Goal: Transaction & Acquisition: Purchase product/service

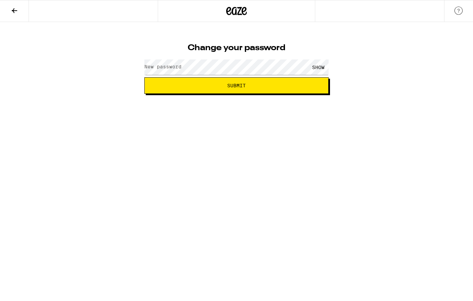
click at [172, 64] on label "New password" at bounding box center [162, 66] width 37 height 5
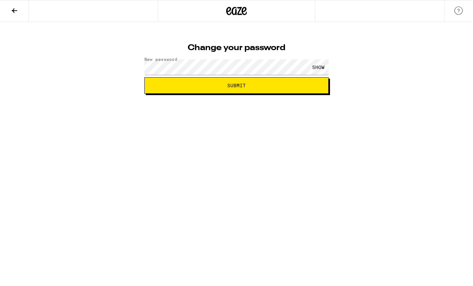
click at [280, 89] on button "Submit" at bounding box center [236, 85] width 184 height 16
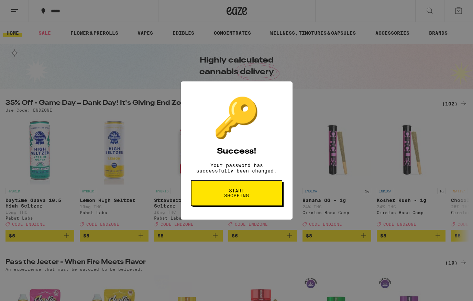
click at [273, 202] on button "Start shopping" at bounding box center [236, 192] width 91 height 25
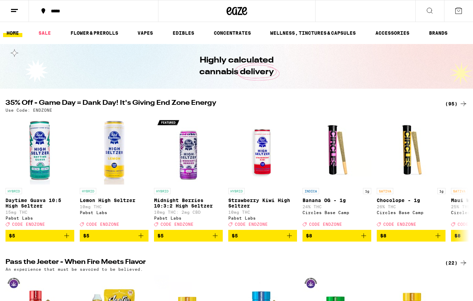
click at [435, 12] on button at bounding box center [429, 11] width 29 height 22
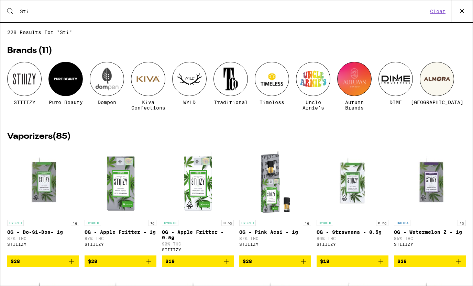
type input "Sti"
click at [15, 97] on div "STIIIZY" at bounding box center [24, 83] width 34 height 43
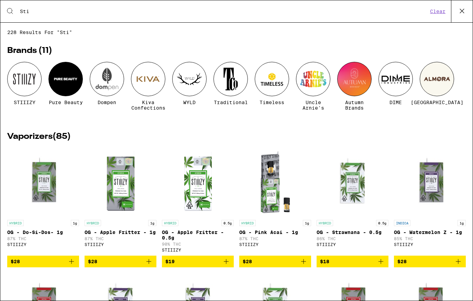
click at [29, 73] on div at bounding box center [24, 79] width 34 height 34
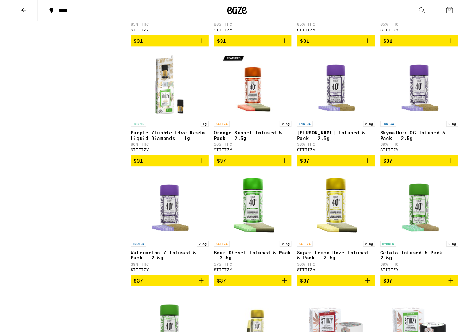
scroll to position [1276, 0]
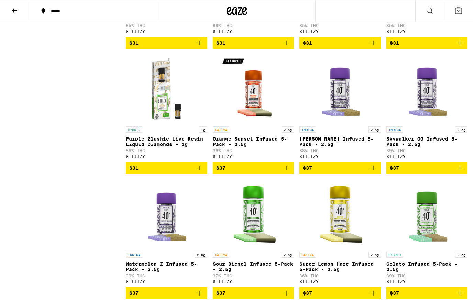
click at [264, 123] on img "Open page for Orange Sunset Infused 5-Pack - 2.5g from STIIIZY" at bounding box center [253, 88] width 69 height 69
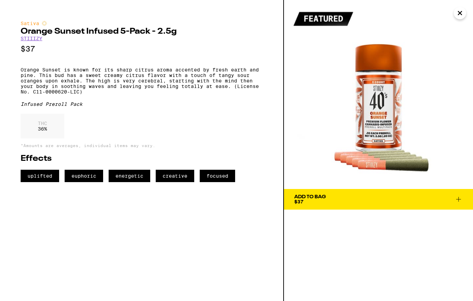
click at [460, 13] on icon "Close" at bounding box center [459, 12] width 3 height 3
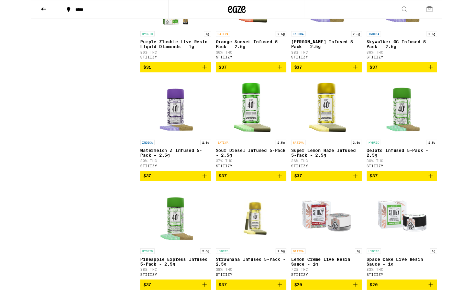
scroll to position [1386, 0]
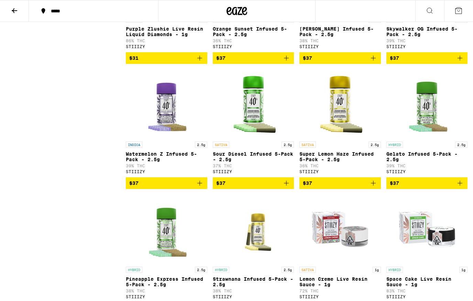
click at [350, 138] on img "Open page for Super Lemon Haze Infused 5-Pack - 2.5g from STIIIZY" at bounding box center [339, 103] width 69 height 69
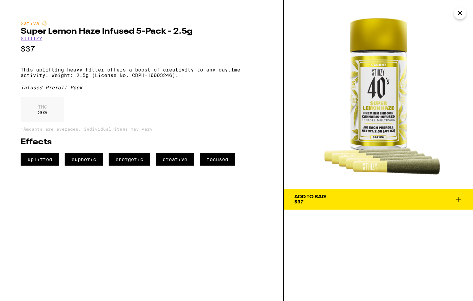
click at [450, 18] on img at bounding box center [378, 94] width 189 height 189
click at [454, 14] on button "Close" at bounding box center [460, 13] width 12 height 12
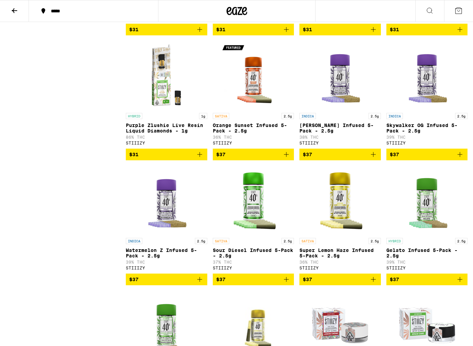
scroll to position [1296, 0]
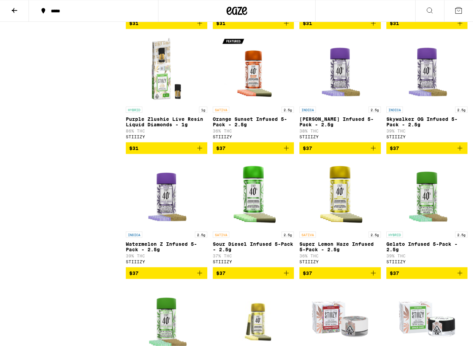
click at [277, 228] on img "Open page for Sour Diesel Infused 5-Pack - 2.5g from STIIIZY" at bounding box center [253, 194] width 69 height 69
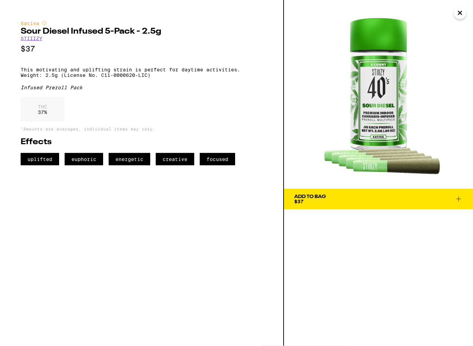
scroll to position [1296, 0]
click at [464, 10] on button "Close" at bounding box center [460, 13] width 12 height 12
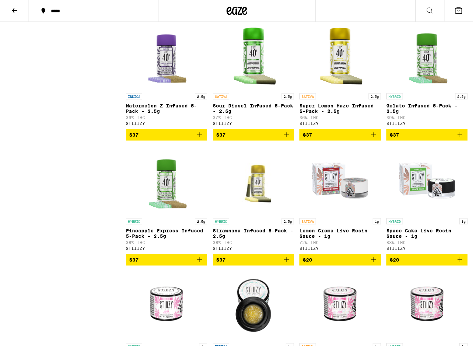
scroll to position [1448, 0]
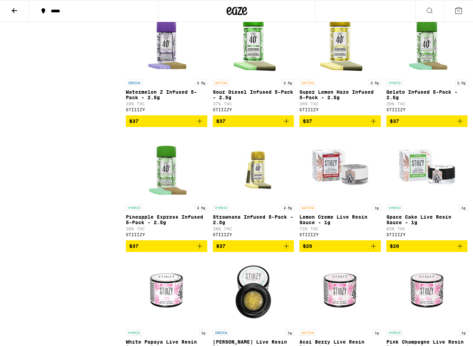
click at [283, 201] on img "Open page for Strawnana Infused 5-Pack - 2.5g from STIIIZY" at bounding box center [253, 167] width 81 height 69
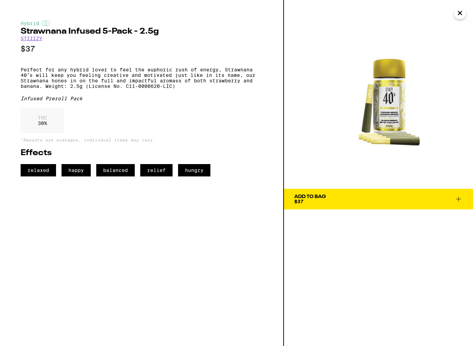
click at [459, 15] on icon "Close" at bounding box center [460, 13] width 8 height 10
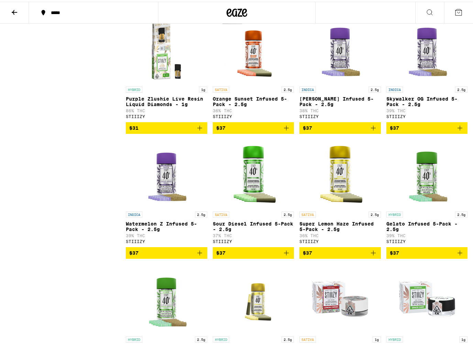
scroll to position [1316, 0]
click at [288, 257] on icon "Add to bag" at bounding box center [286, 253] width 8 height 8
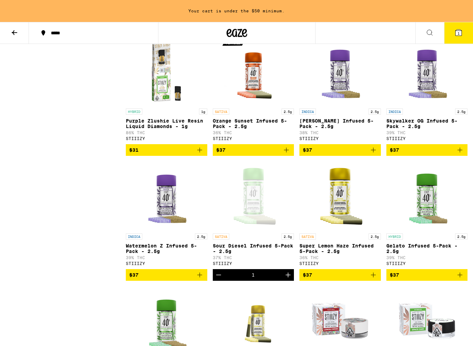
click at [201, 279] on icon "Add to bag" at bounding box center [199, 275] width 8 height 8
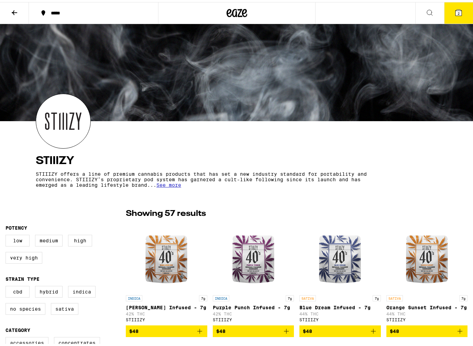
scroll to position [5, 0]
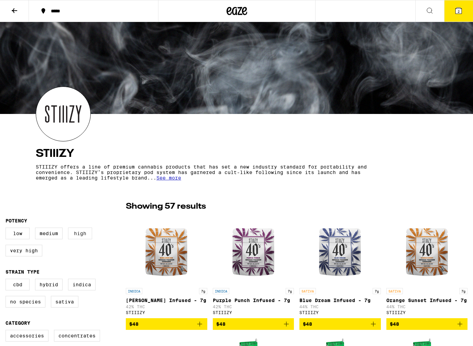
click at [81, 239] on label "High" at bounding box center [80, 234] width 24 height 12
click at [7, 229] on input "High" at bounding box center [7, 229] width 0 height 0
checkbox input "true"
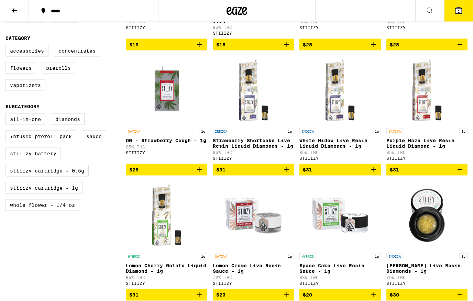
scroll to position [291, 0]
click at [18, 91] on label "Vaporizers" at bounding box center [25, 85] width 40 height 12
click at [7, 46] on input "Vaporizers" at bounding box center [7, 46] width 0 height 0
checkbox input "true"
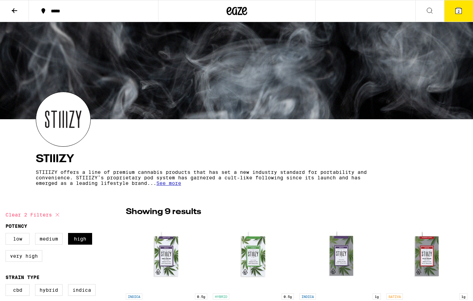
click at [14, 14] on icon at bounding box center [14, 11] width 8 height 8
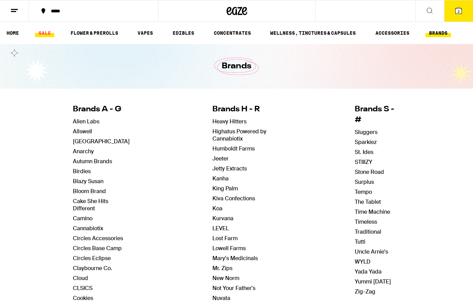
click at [37, 34] on link "SALE" at bounding box center [44, 33] width 19 height 8
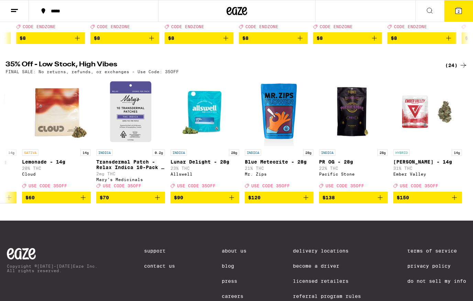
scroll to position [0, 1319]
click at [458, 69] on div "(24)" at bounding box center [456, 65] width 22 height 8
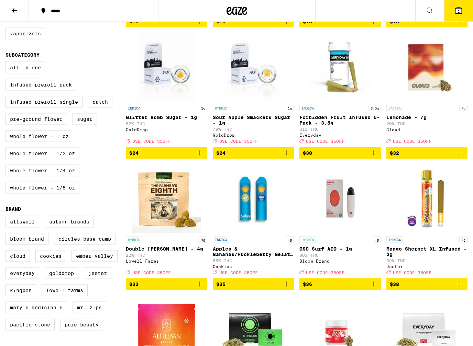
scroll to position [198, 0]
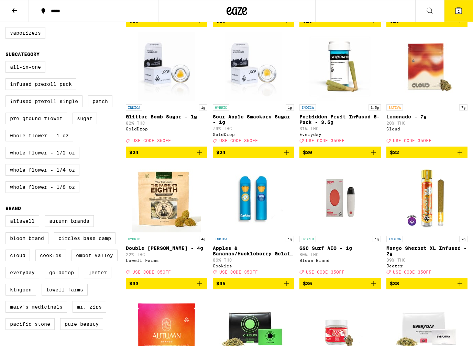
click at [144, 290] on button "$33" at bounding box center [166, 284] width 81 height 12
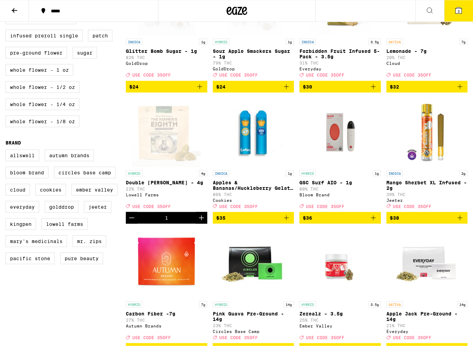
scroll to position [264, 0]
click at [233, 142] on img "Open page for Apples & Bananas/Huckleberry Gelato 3 in 1 AIO - 1g from Cookies" at bounding box center [253, 132] width 69 height 69
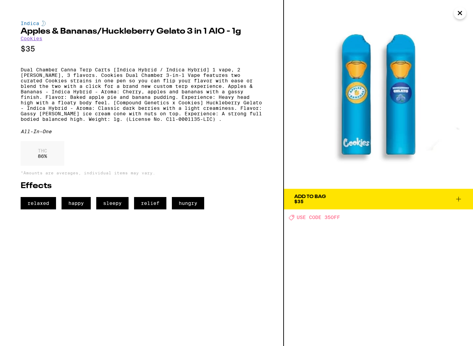
click at [459, 202] on icon at bounding box center [458, 199] width 8 height 8
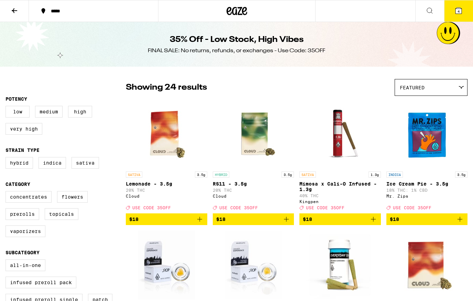
click at [424, 16] on button at bounding box center [429, 11] width 29 height 22
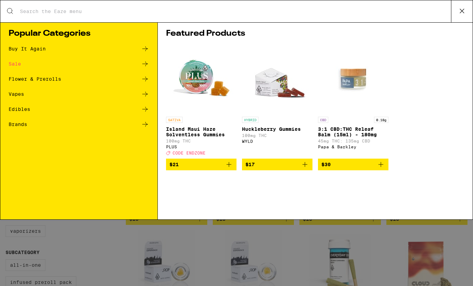
click at [400, 8] on input "Search for Products" at bounding box center [235, 11] width 431 height 6
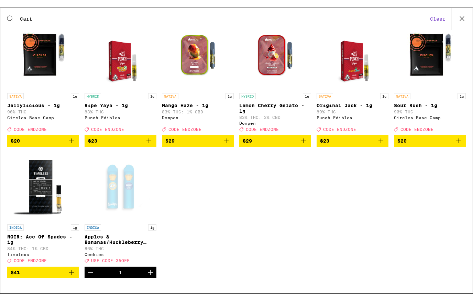
scroll to position [130, 0]
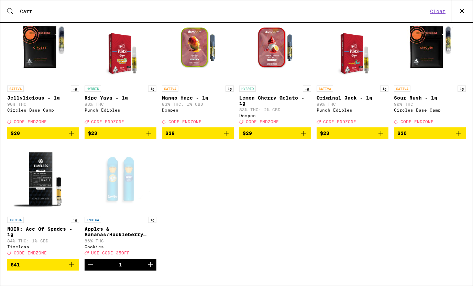
type input "Cart"
click at [429, 45] on img "Open page for Sour Rush - 1g from Circles Base Camp" at bounding box center [429, 47] width 69 height 69
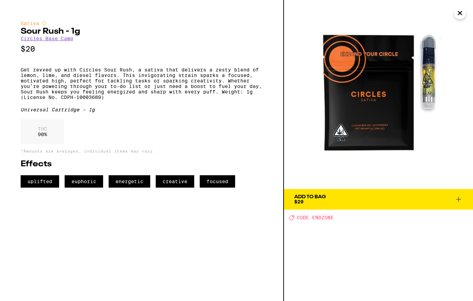
click at [438, 201] on span "Add To Bag $20" at bounding box center [378, 199] width 168 height 10
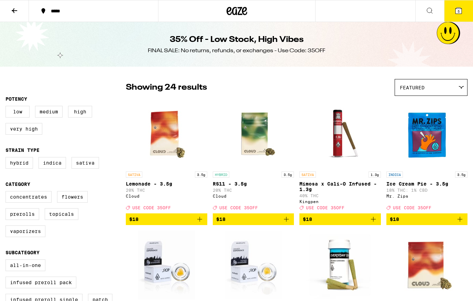
click at [460, 11] on icon at bounding box center [458, 11] width 6 height 6
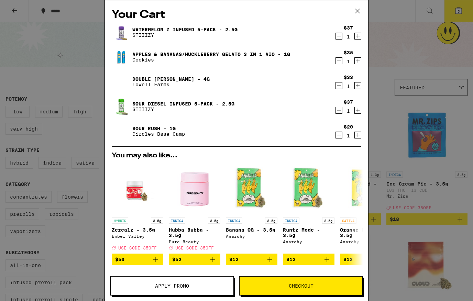
click at [337, 90] on icon "Decrement" at bounding box center [339, 85] width 6 height 8
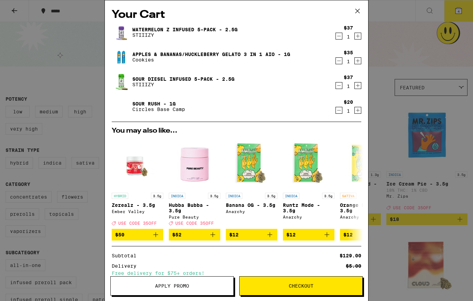
click at [339, 65] on icon "Decrement" at bounding box center [339, 61] width 6 height 8
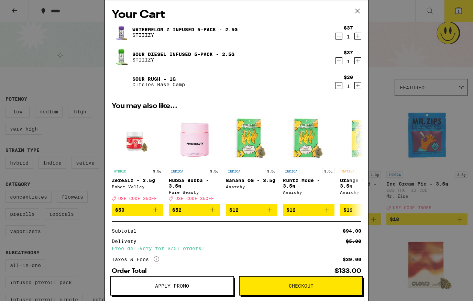
click at [360, 34] on icon "Increment" at bounding box center [358, 36] width 6 height 8
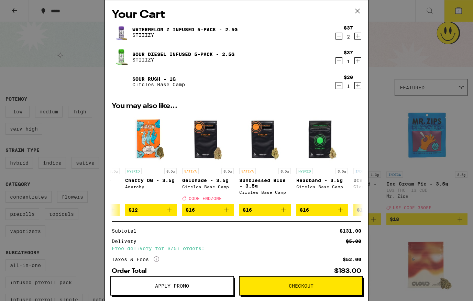
scroll to position [0, 271]
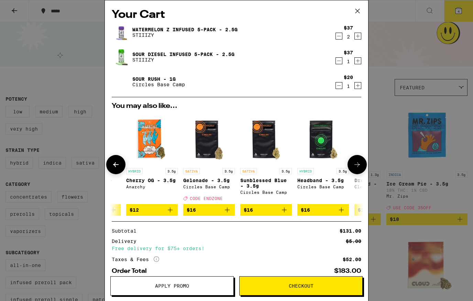
click at [153, 130] on img "Open page for Cherry OG - 3.5g from Anarchy" at bounding box center [152, 139] width 52 height 52
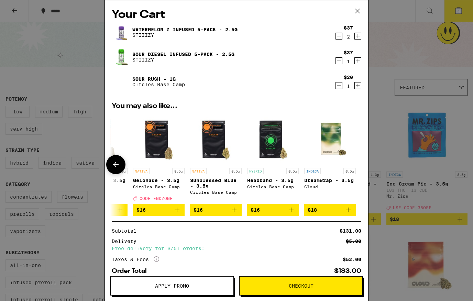
scroll to position [0, 321]
click at [268, 141] on img "Open page for Headband - 3.5g from Circles Base Camp" at bounding box center [273, 139] width 52 height 52
click at [357, 16] on button at bounding box center [357, 11] width 21 height 22
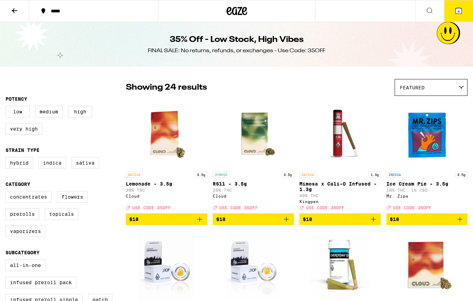
click at [13, 10] on icon at bounding box center [14, 10] width 5 height 5
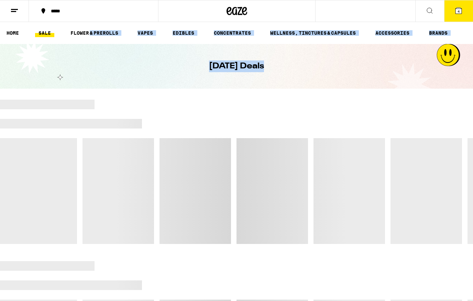
click at [146, 69] on div "Today's Deals" at bounding box center [236, 66] width 264 height 45
click at [71, 36] on link "FLOWER & PREROLLS" at bounding box center [94, 33] width 55 height 8
click at [79, 30] on link "FLOWER & PREROLLS" at bounding box center [94, 33] width 55 height 8
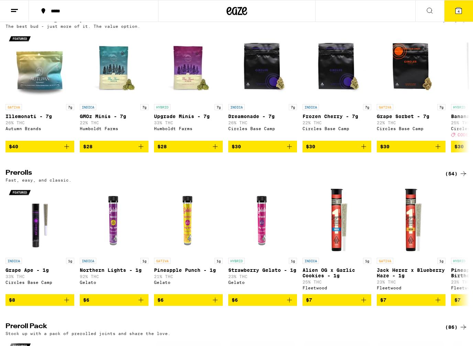
click at [179, 82] on img "Open page for Upgrade Minis - 7g from Humboldt Farms" at bounding box center [188, 66] width 69 height 69
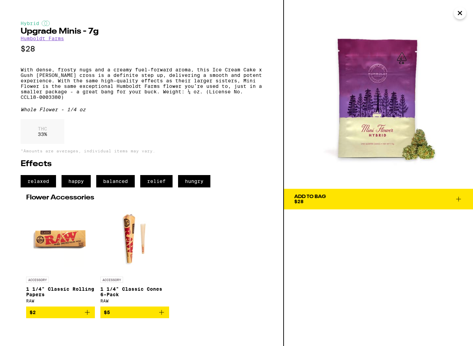
click at [457, 201] on icon at bounding box center [458, 199] width 8 height 8
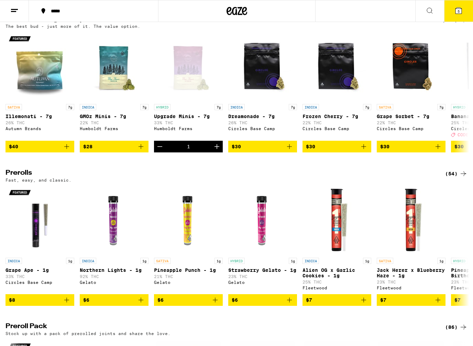
click at [454, 10] on icon at bounding box center [458, 11] width 8 height 8
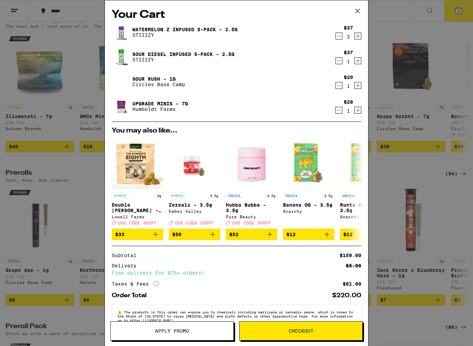
click at [362, 4] on button at bounding box center [357, 11] width 21 height 22
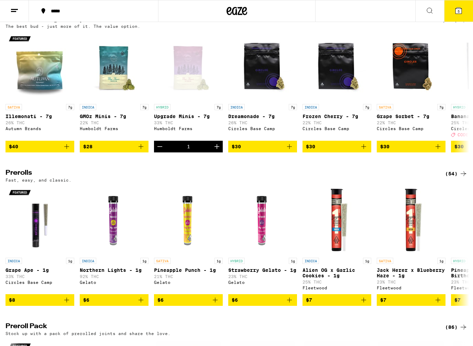
click at [426, 14] on icon at bounding box center [429, 11] width 8 height 8
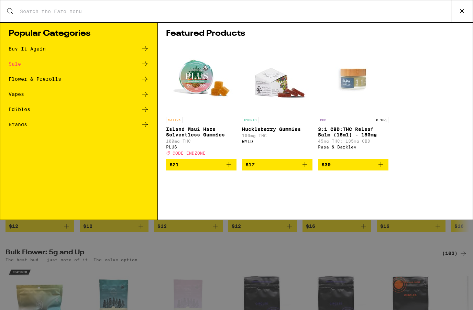
click at [13, 112] on div "Edibles" at bounding box center [20, 109] width 22 height 5
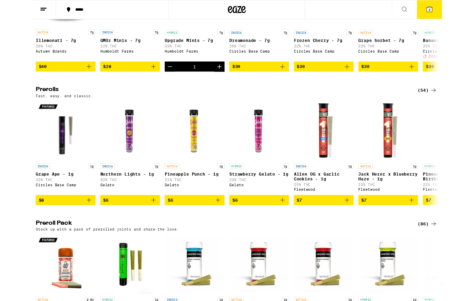
scroll to position [417, 0]
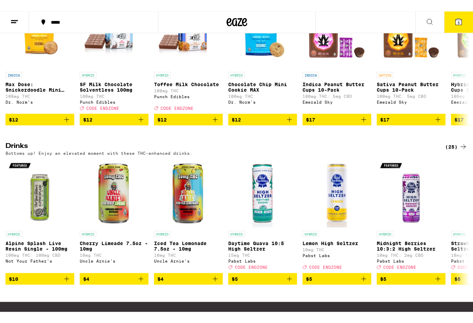
scroll to position [338, 0]
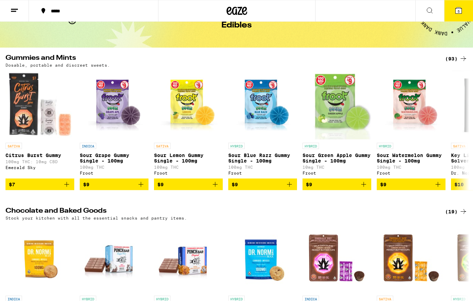
click at [453, 62] on div "(93)" at bounding box center [456, 59] width 22 height 8
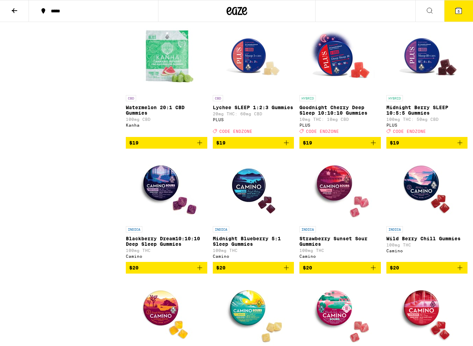
scroll to position [1449, 0]
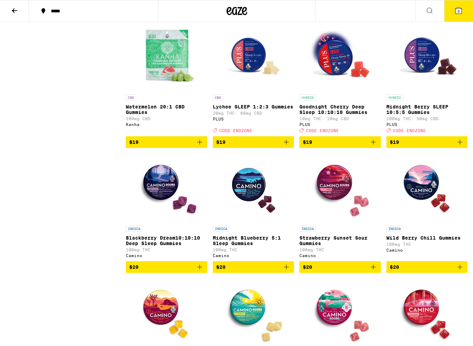
click at [190, 271] on span "$20" at bounding box center [166, 267] width 75 height 8
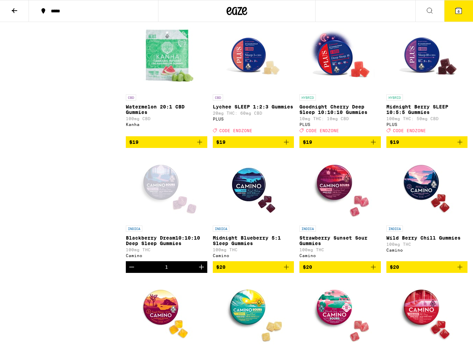
click at [199, 271] on icon "Increment" at bounding box center [201, 267] width 8 height 8
click at [461, 13] on icon at bounding box center [458, 11] width 6 height 6
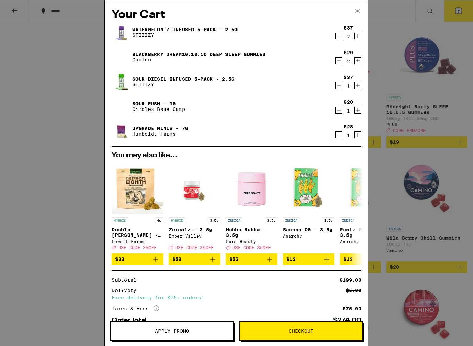
click at [341, 88] on icon "Decrement" at bounding box center [339, 85] width 6 height 8
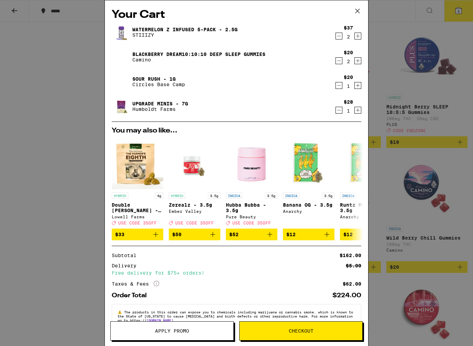
click at [354, 14] on icon at bounding box center [357, 11] width 10 height 10
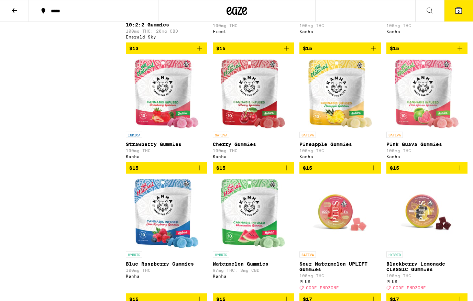
scroll to position [629, 0]
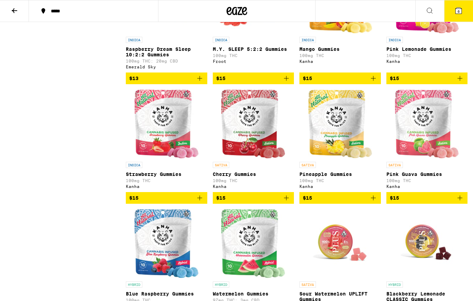
click at [429, 18] on button at bounding box center [429, 11] width 29 height 22
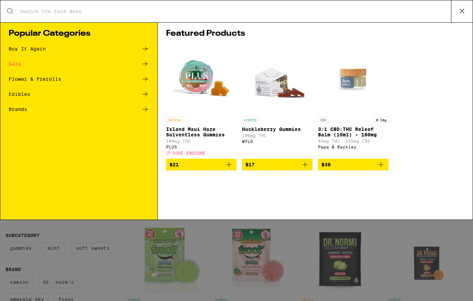
scroll to position [0, 0]
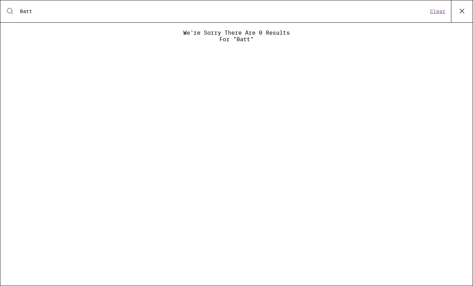
type input "Batt"
click at [434, 13] on button "Clear" at bounding box center [438, 11] width 20 height 6
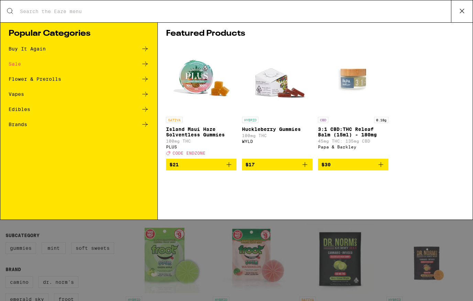
click at [280, 235] on div "Search for Products Popular Categories Buy It Again Sale Flower & Prerolls Vape…" at bounding box center [236, 150] width 473 height 301
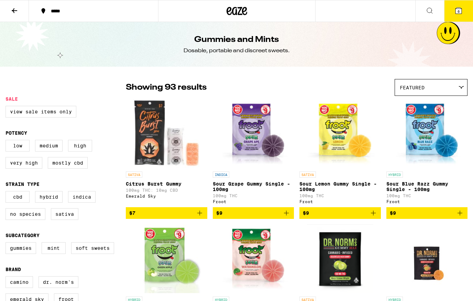
click at [10, 13] on button at bounding box center [14, 11] width 29 height 22
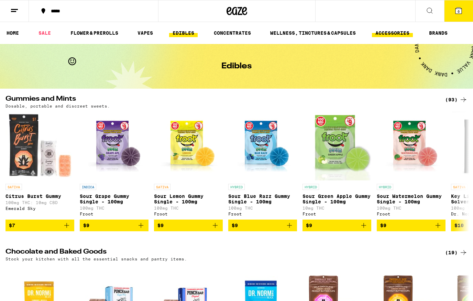
click at [396, 37] on link "ACCESSORIES" at bounding box center [392, 33] width 41 height 8
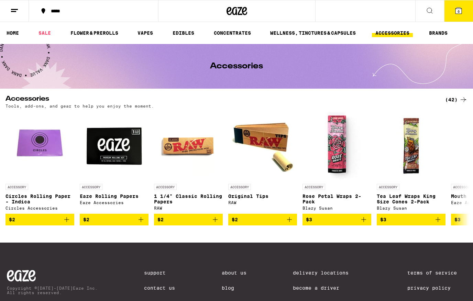
click at [459, 102] on icon at bounding box center [463, 100] width 8 height 8
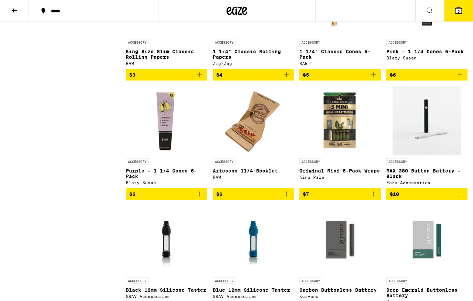
scroll to position [482, 0]
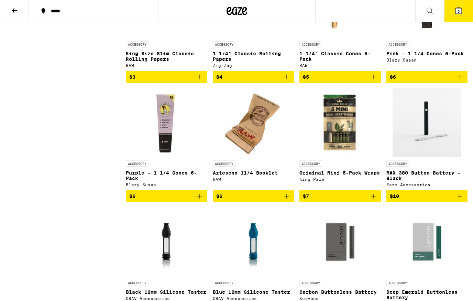
click at [431, 157] on img "Open page for MAX 380 Button Battery - Black from Eaze Accessories" at bounding box center [426, 122] width 69 height 69
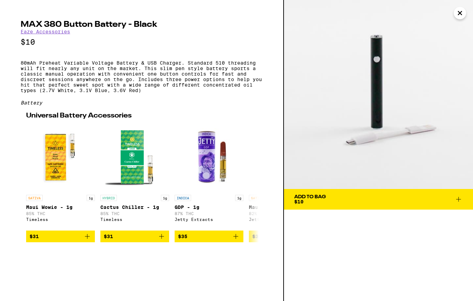
click at [386, 196] on span "Add To Bag $10" at bounding box center [378, 199] width 168 height 10
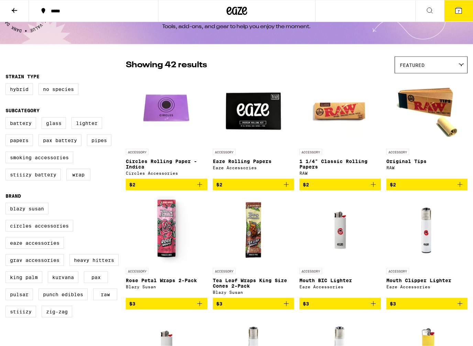
scroll to position [23, 0]
click at [15, 124] on label "Battery" at bounding box center [20, 123] width 31 height 12
click at [7, 119] on input "Battery" at bounding box center [7, 118] width 0 height 0
checkbox input "true"
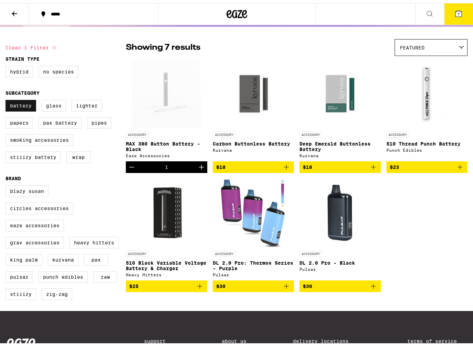
scroll to position [42, 0]
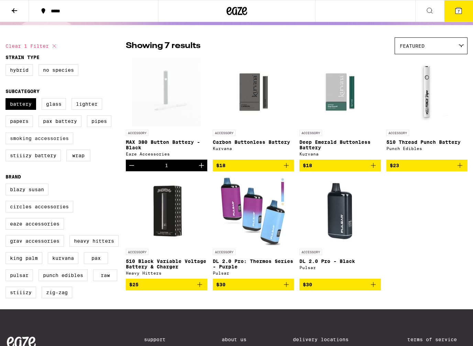
click at [32, 143] on label "Smoking Accessories" at bounding box center [39, 139] width 68 height 12
click at [7, 100] on input "Smoking Accessories" at bounding box center [7, 99] width 0 height 0
checkbox input "true"
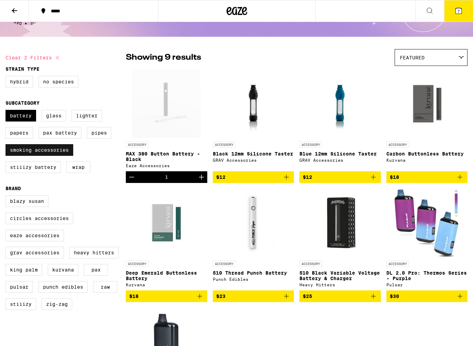
scroll to position [29, 0]
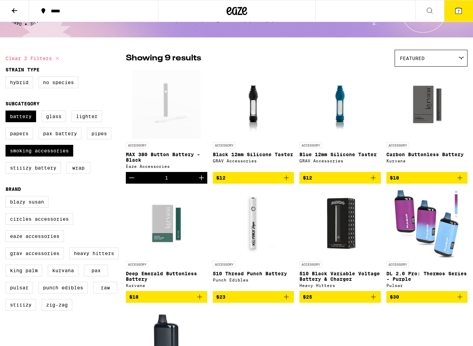
click at [459, 11] on span "7" at bounding box center [458, 11] width 2 height 4
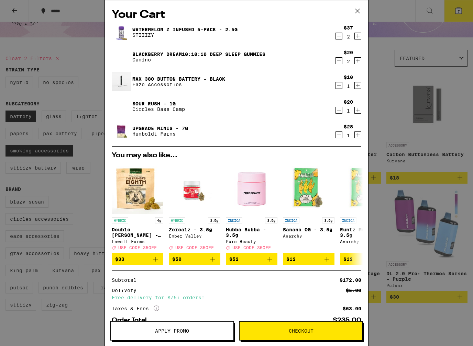
click at [338, 39] on icon "Decrement" at bounding box center [339, 36] width 6 height 8
click at [303, 327] on button "Checkout" at bounding box center [300, 331] width 123 height 19
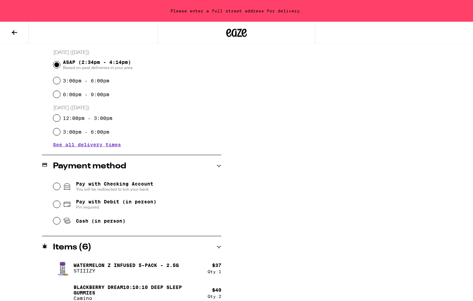
scroll to position [165, 0]
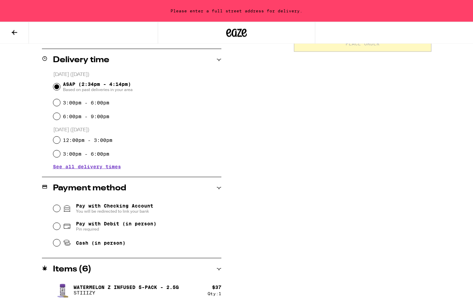
click at [64, 226] on icon at bounding box center [67, 226] width 6 height 4
click at [60, 226] on input "Pay with Debit (in person) Pin required" at bounding box center [56, 226] width 7 height 7
radio input "true"
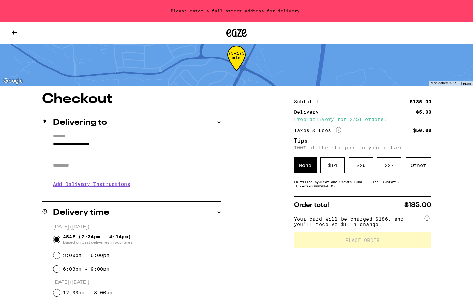
scroll to position [0, 0]
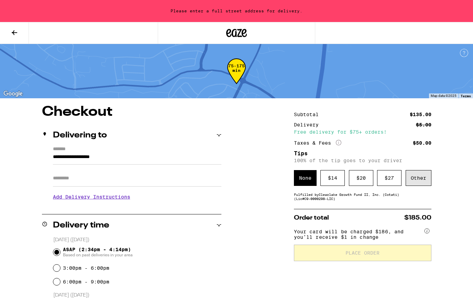
click at [420, 180] on div "Other" at bounding box center [418, 178] width 26 height 16
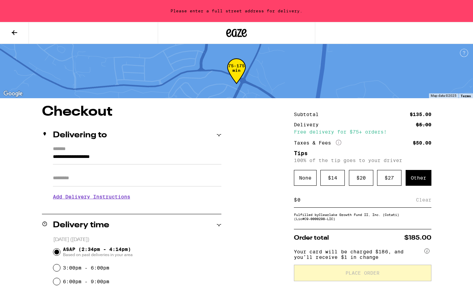
click at [400, 203] on input at bounding box center [356, 200] width 119 height 6
type input "5"
click at [429, 206] on div "Save" at bounding box center [425, 199] width 12 height 15
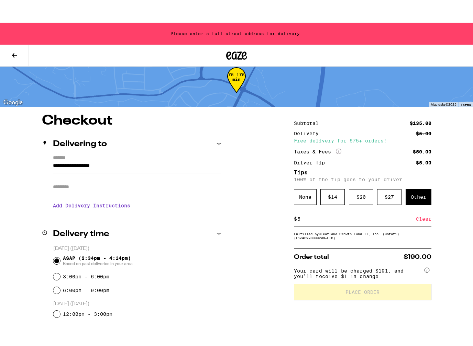
scroll to position [9, 0]
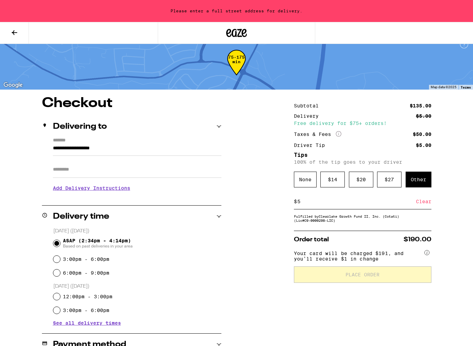
click at [157, 143] on label "*******" at bounding box center [137, 141] width 168 height 7
click at [157, 144] on input "**********" at bounding box center [137, 150] width 168 height 12
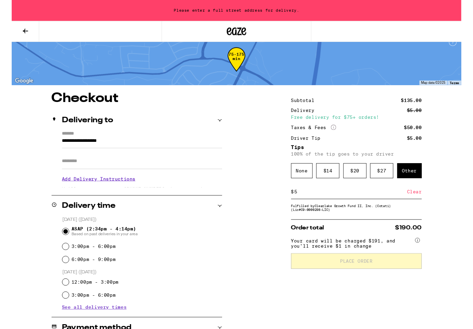
scroll to position [99, 0]
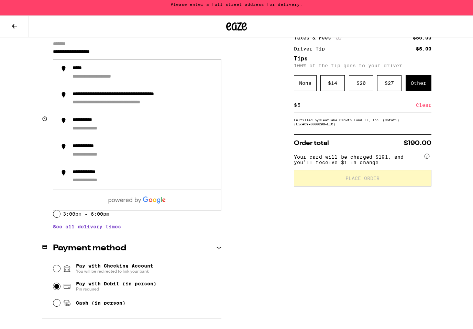
click at [244, 172] on div "**********" at bounding box center [236, 239] width 473 height 465
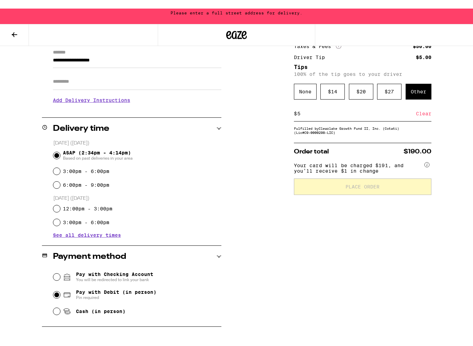
scroll to position [105, 0]
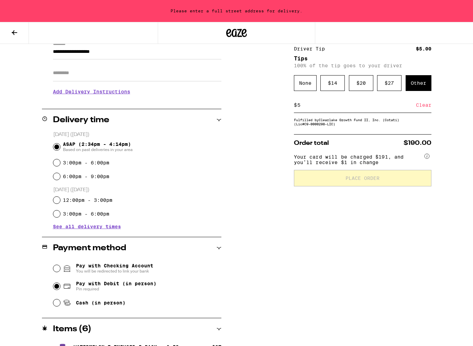
click at [186, 68] on input "Apt/Suite" at bounding box center [137, 73] width 168 height 16
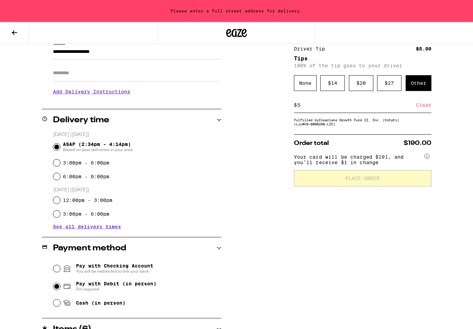
click at [195, 59] on input "**********" at bounding box center [137, 54] width 168 height 12
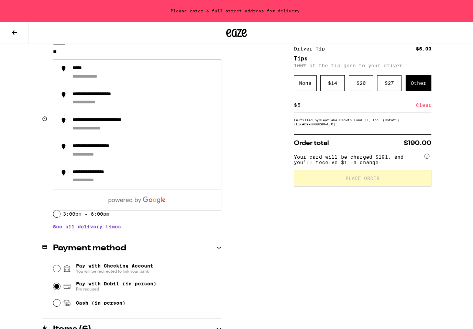
type input "*"
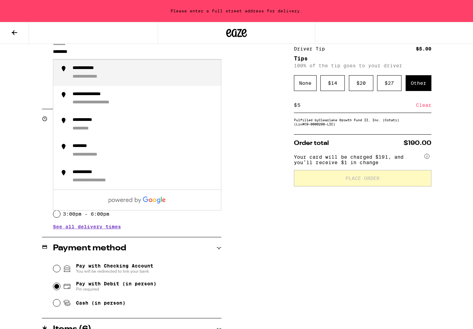
click at [93, 71] on div "**********" at bounding box center [90, 68] width 37 height 7
type input "**********"
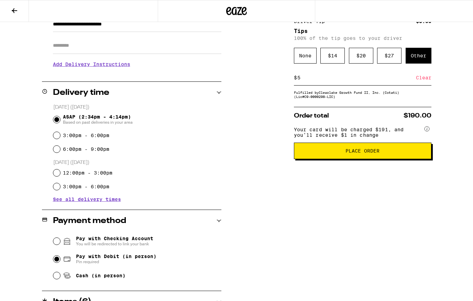
scroll to position [110, 0]
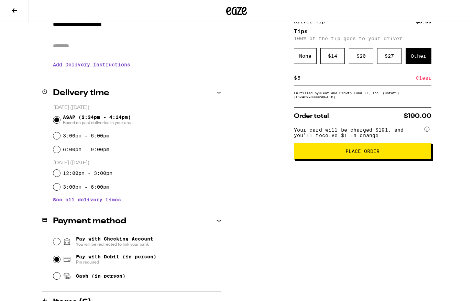
click at [390, 154] on span "Place Order" at bounding box center [363, 151] width 126 height 5
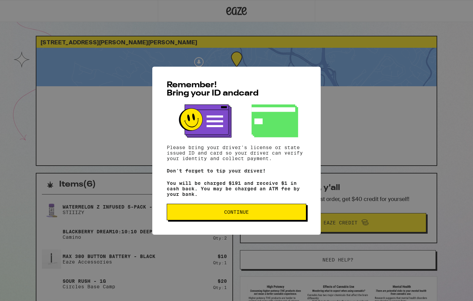
click at [260, 220] on button "Continue" at bounding box center [236, 212] width 139 height 16
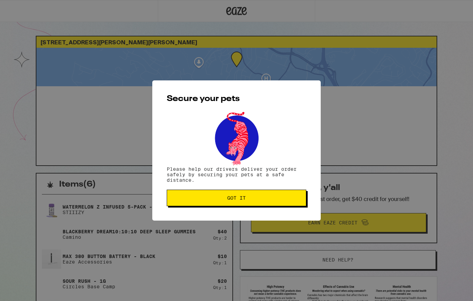
click at [273, 196] on button "Got it" at bounding box center [236, 198] width 139 height 16
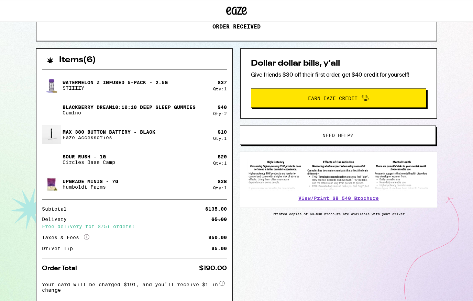
scroll to position [121, 0]
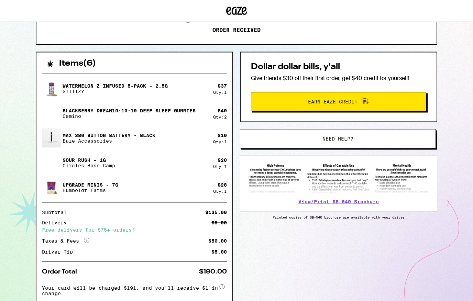
click at [51, 163] on img at bounding box center [51, 162] width 19 height 19
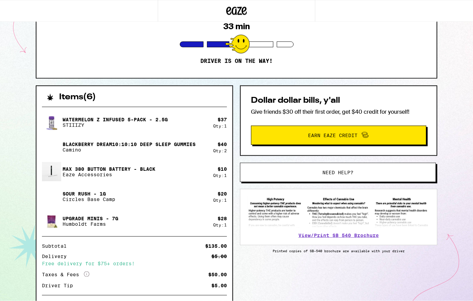
scroll to position [0, 0]
